Goal: Find specific page/section: Find specific page/section

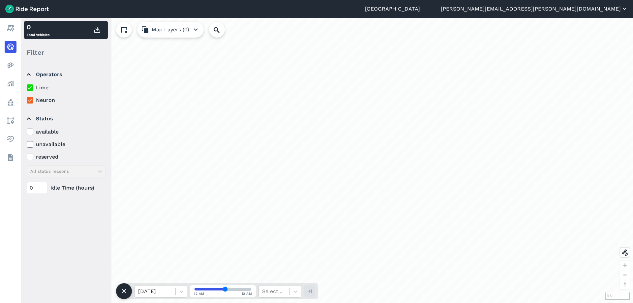
click at [609, 9] on button "[PERSON_NAME][EMAIL_ADDRESS][PERSON_NAME][DOMAIN_NAME]" at bounding box center [534, 9] width 187 height 8
click at [565, 24] on link "Settings" at bounding box center [588, 24] width 71 height 11
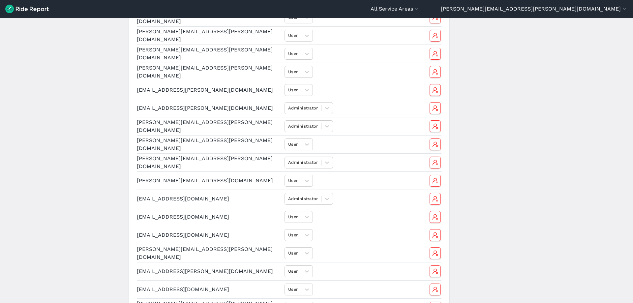
scroll to position [561, 0]
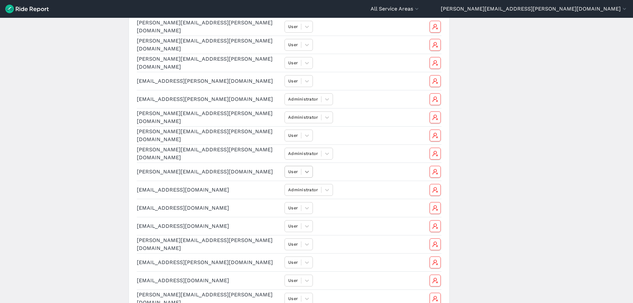
click at [308, 172] on icon at bounding box center [307, 172] width 7 height 7
click at [328, 169] on div "option Administrator focused, 1 of 2. 1 result available. Use Up and Down to ch…" at bounding box center [355, 172] width 140 height 12
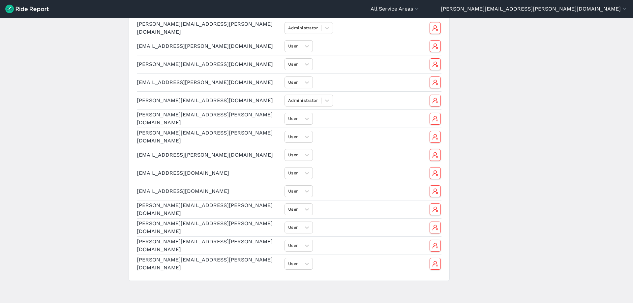
scroll to position [996, 0]
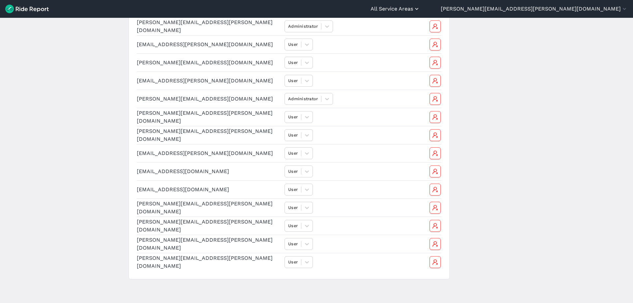
click at [420, 9] on button "All Service Areas" at bounding box center [395, 9] width 49 height 8
click at [7, 6] on div at bounding box center [316, 151] width 633 height 303
click at [31, 9] on img at bounding box center [27, 9] width 44 height 9
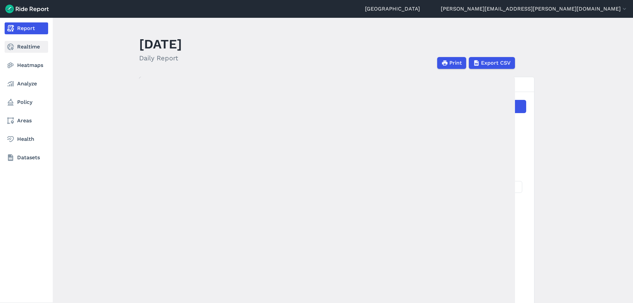
click at [14, 46] on icon at bounding box center [11, 47] width 8 height 8
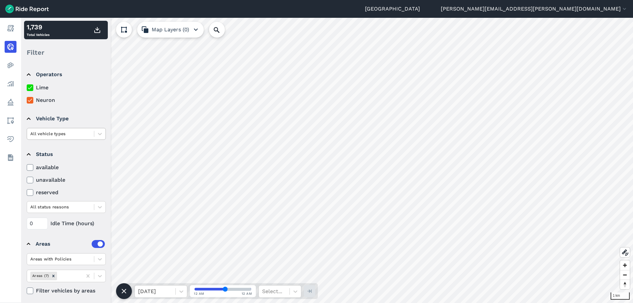
click at [56, 132] on div at bounding box center [60, 134] width 60 height 8
click at [48, 160] on div "scooter" at bounding box center [66, 161] width 79 height 12
click at [90, 126] on summary "Vehicle Type" at bounding box center [66, 118] width 78 height 18
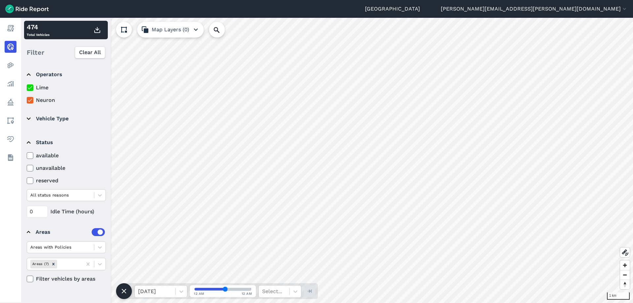
click at [82, 121] on summary "Vehicle Type" at bounding box center [66, 118] width 78 height 18
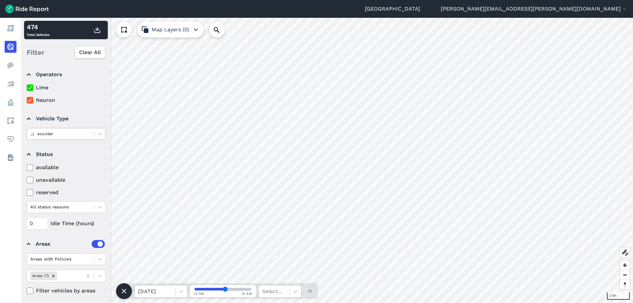
click at [80, 131] on div at bounding box center [60, 134] width 60 height 8
click at [67, 157] on div "ebike" at bounding box center [66, 161] width 79 height 12
click at [74, 133] on div at bounding box center [60, 134] width 60 height 8
click at [70, 147] on div "All vehicle types" at bounding box center [66, 150] width 79 height 12
click at [50, 168] on label "available" at bounding box center [66, 168] width 79 height 8
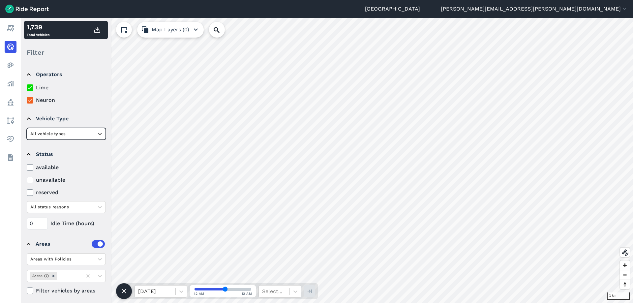
click at [27, 168] on input "available" at bounding box center [27, 166] width 0 height 4
click at [50, 168] on label "available" at bounding box center [66, 168] width 79 height 8
click at [27, 168] on input "available" at bounding box center [27, 166] width 0 height 4
click at [50, 179] on label "unavailable" at bounding box center [66, 180] width 79 height 8
click at [27, 179] on input "unavailable" at bounding box center [27, 178] width 0 height 4
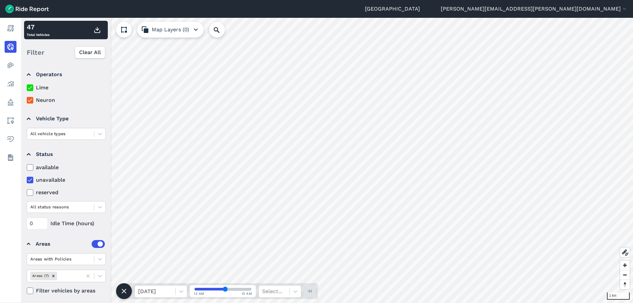
click at [50, 179] on label "unavailable" at bounding box center [66, 180] width 79 height 8
click at [27, 179] on input "unavailable" at bounding box center [27, 178] width 0 height 4
